Goal: Task Accomplishment & Management: Manage account settings

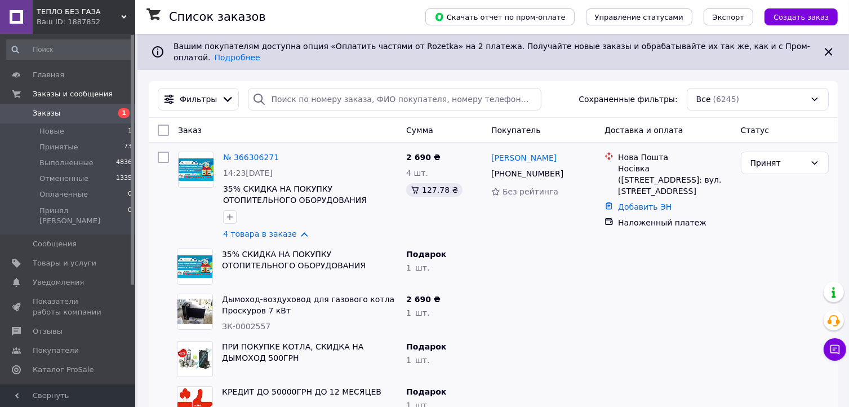
click at [101, 113] on span "Заказы" at bounding box center [69, 113] width 72 height 10
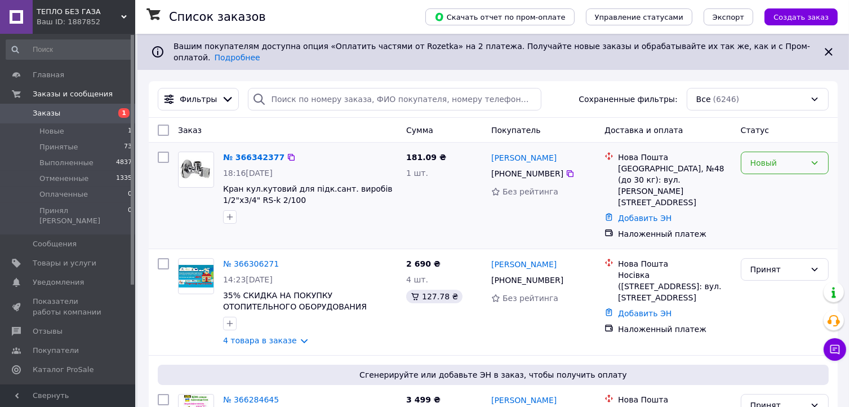
click at [789, 157] on div "Новый" at bounding box center [777, 163] width 55 height 12
click at [784, 175] on li "Принят" at bounding box center [784, 178] width 87 height 20
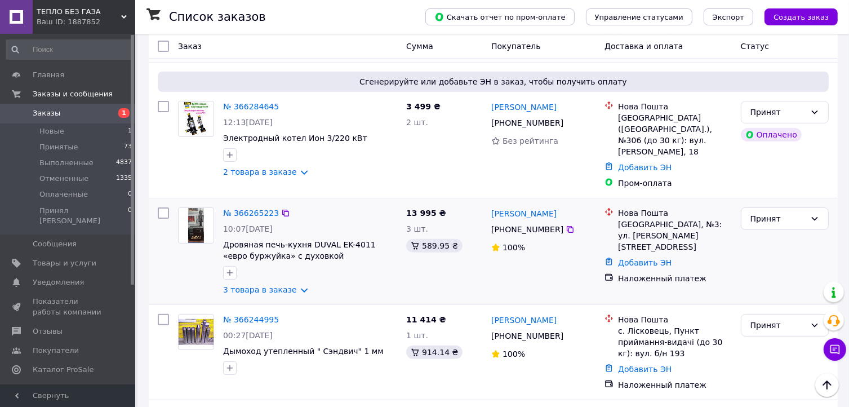
scroll to position [300, 0]
